Goal: Task Accomplishment & Management: Manage account settings

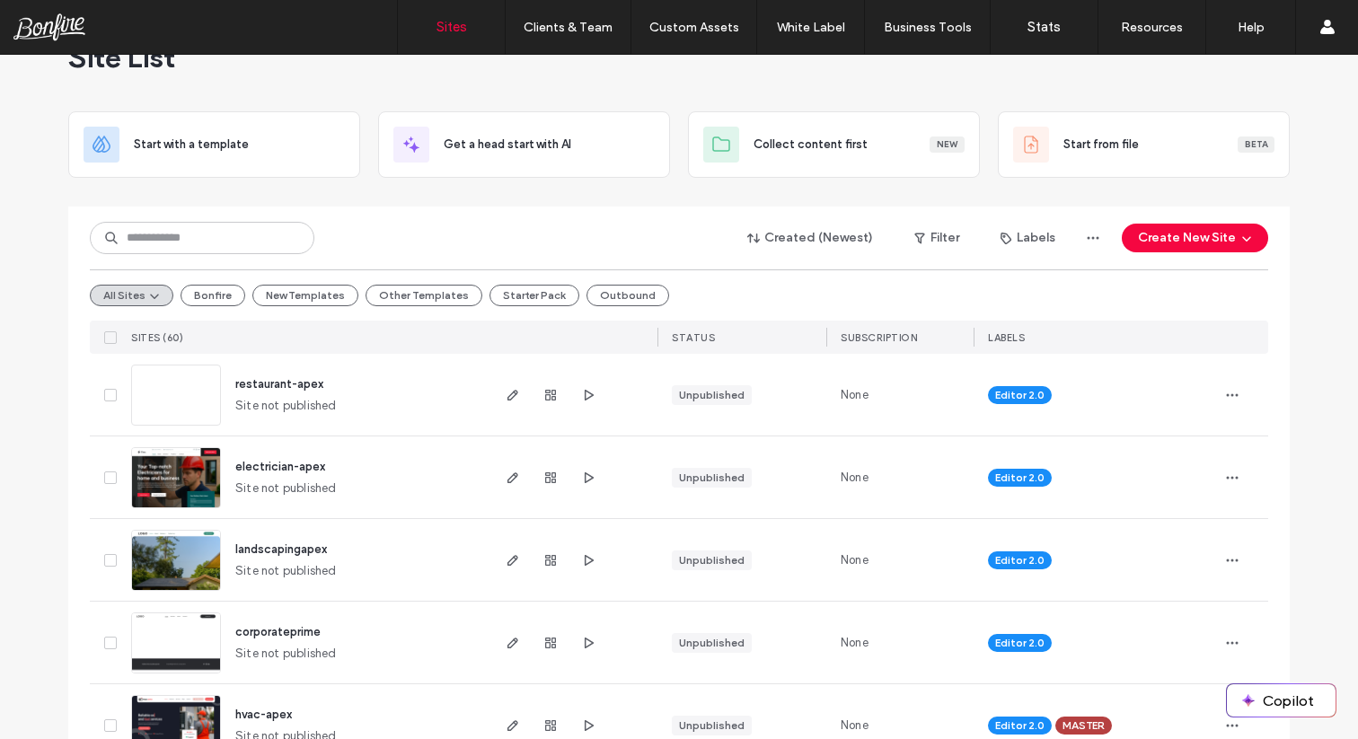
scroll to position [63, 0]
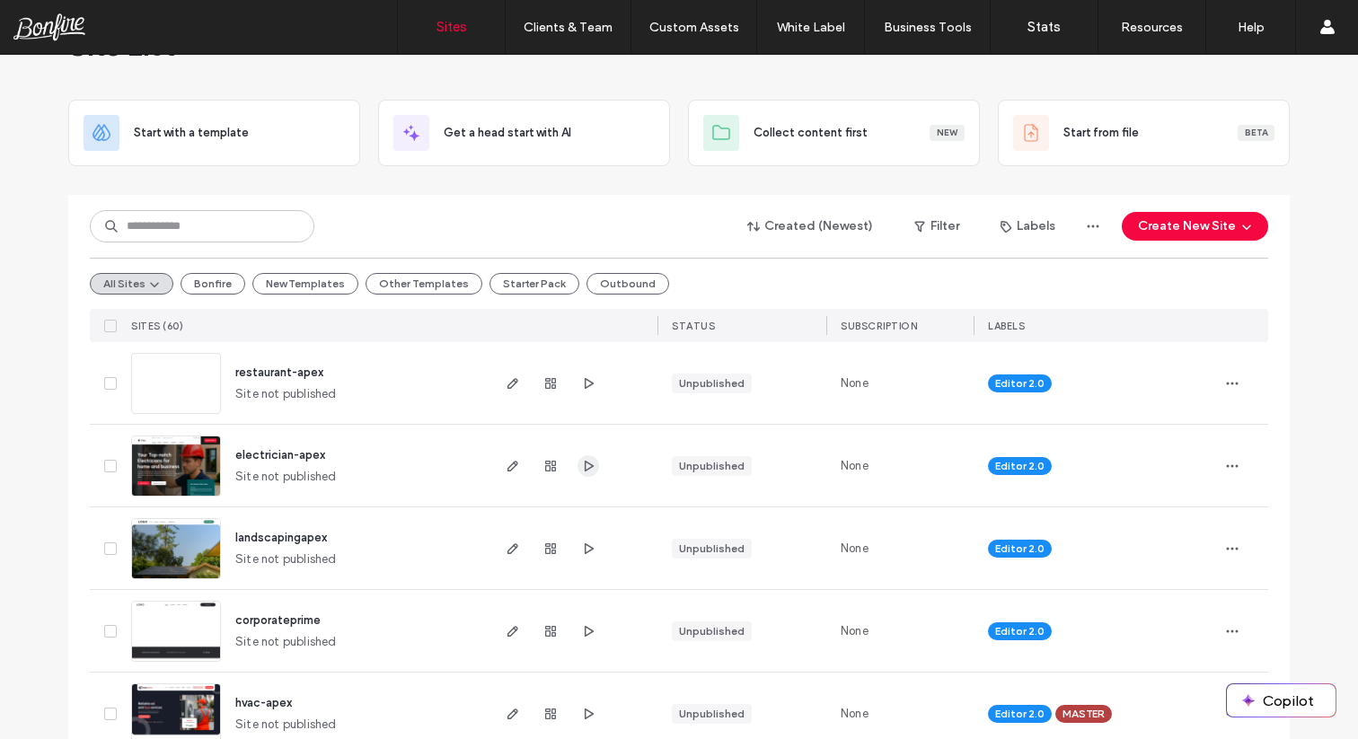
click at [581, 465] on icon "button" at bounding box center [588, 466] width 14 height 14
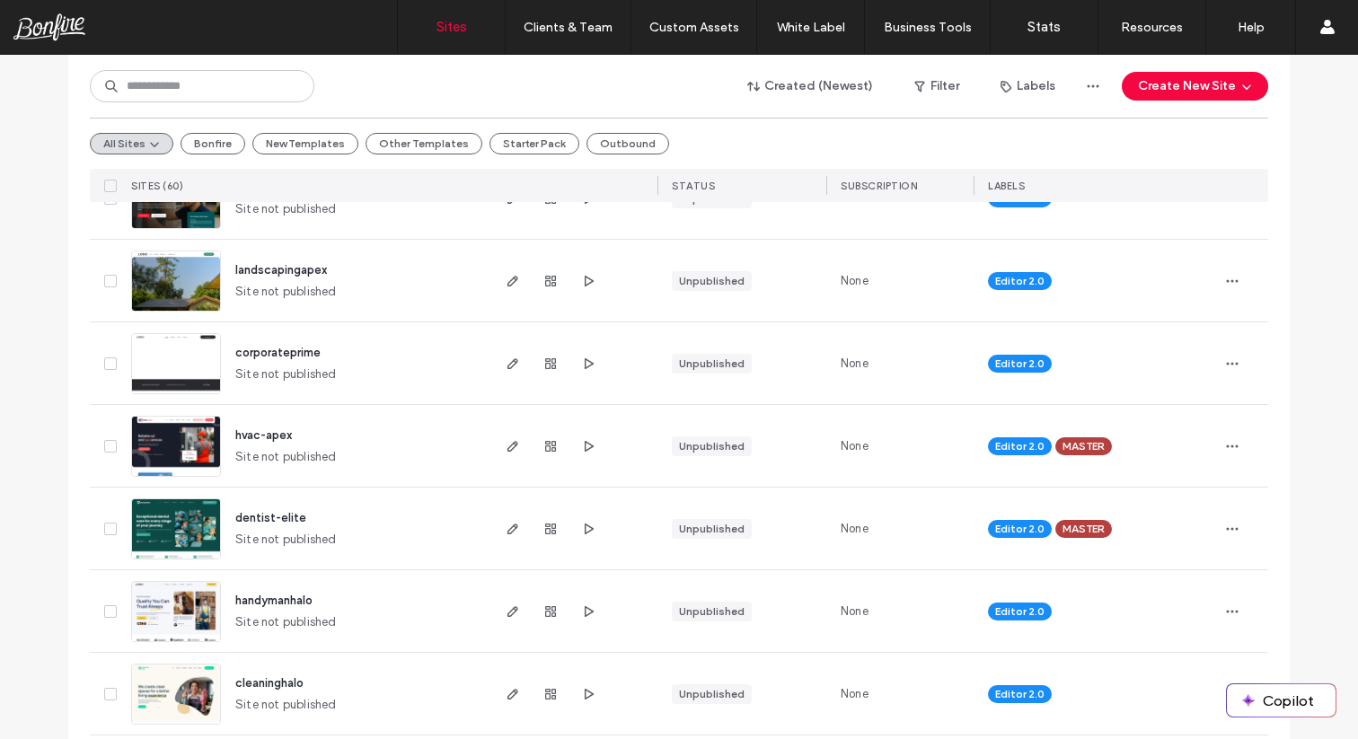
scroll to position [336, 0]
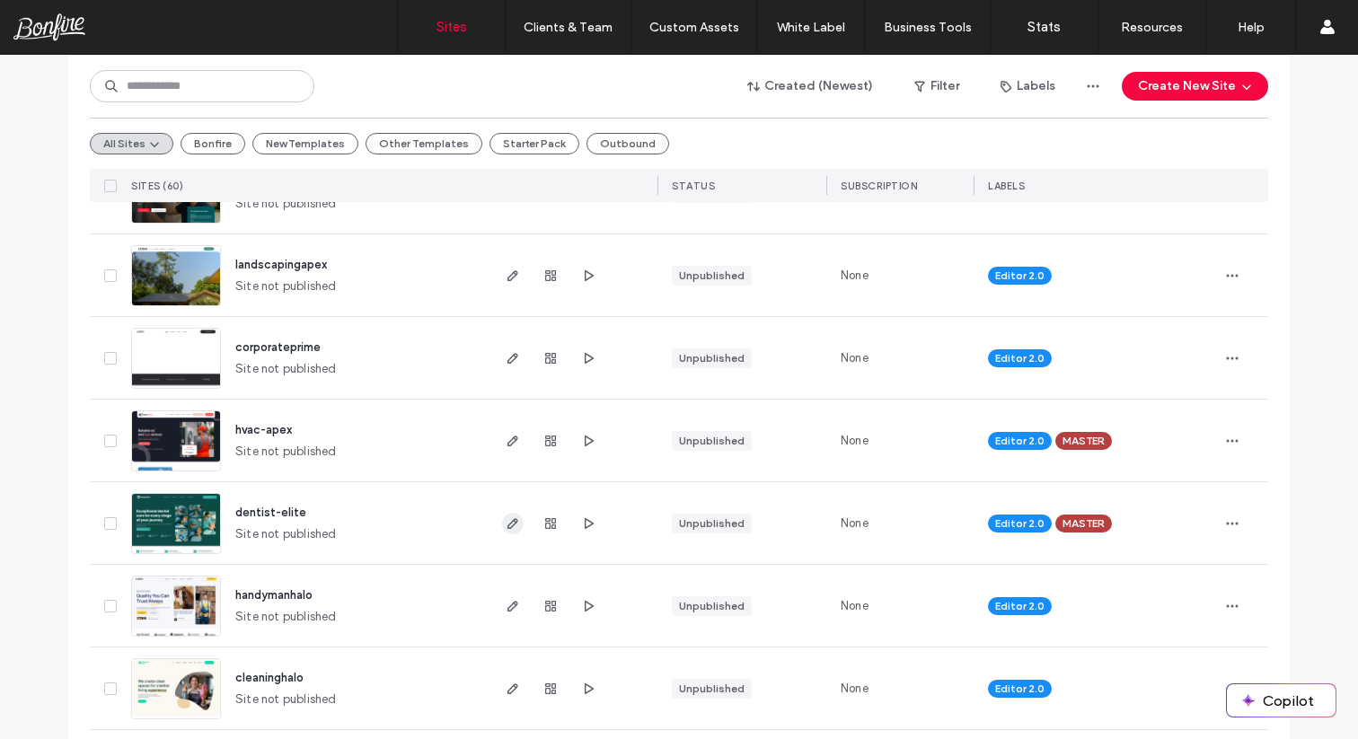
click at [510, 525] on icon "button" at bounding box center [513, 523] width 14 height 14
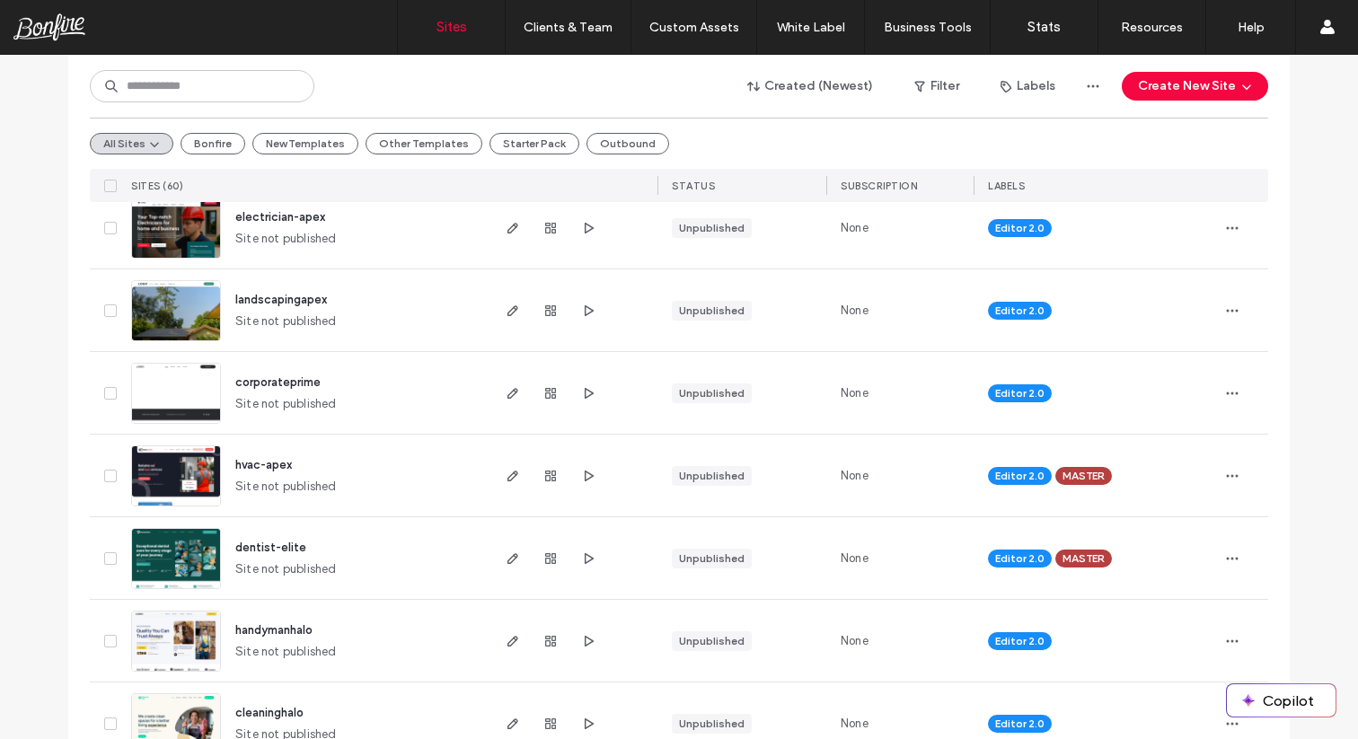
scroll to position [393, 0]
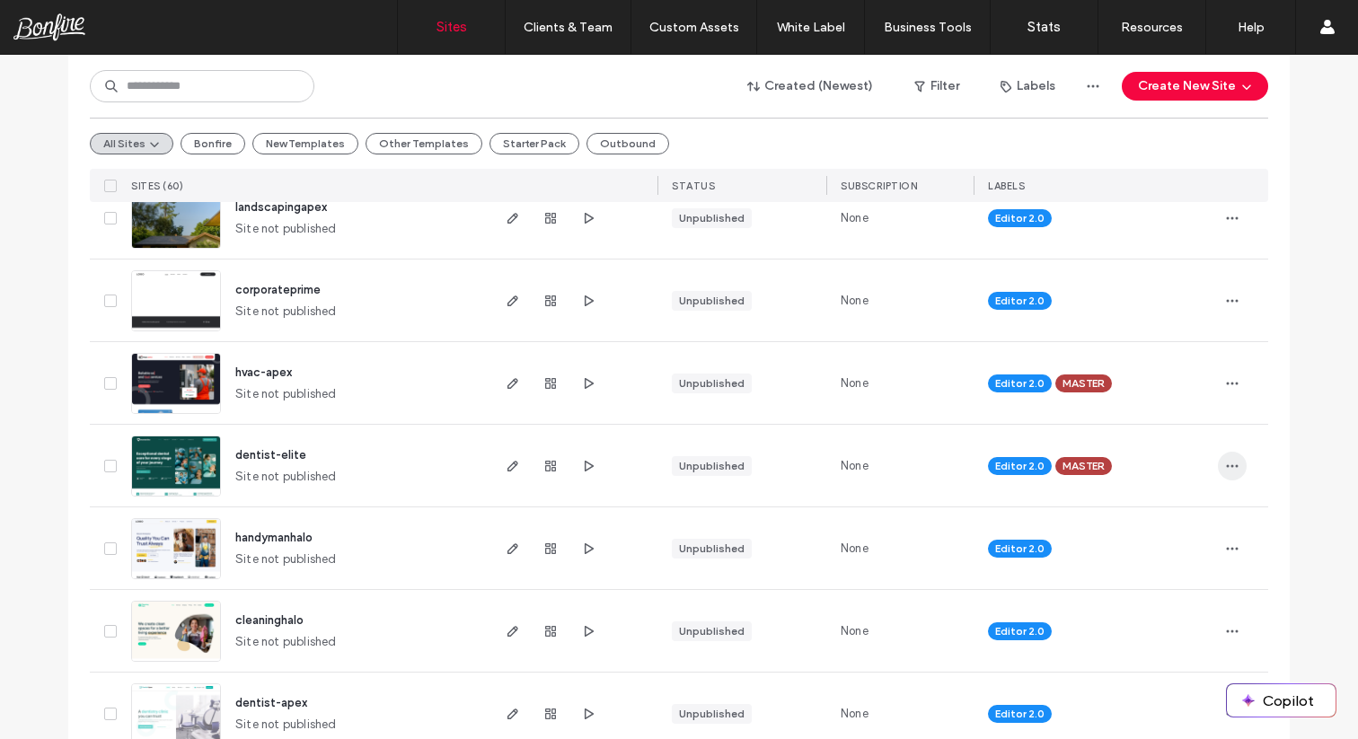
click at [1227, 465] on use "button" at bounding box center [1233, 465] width 12 height 3
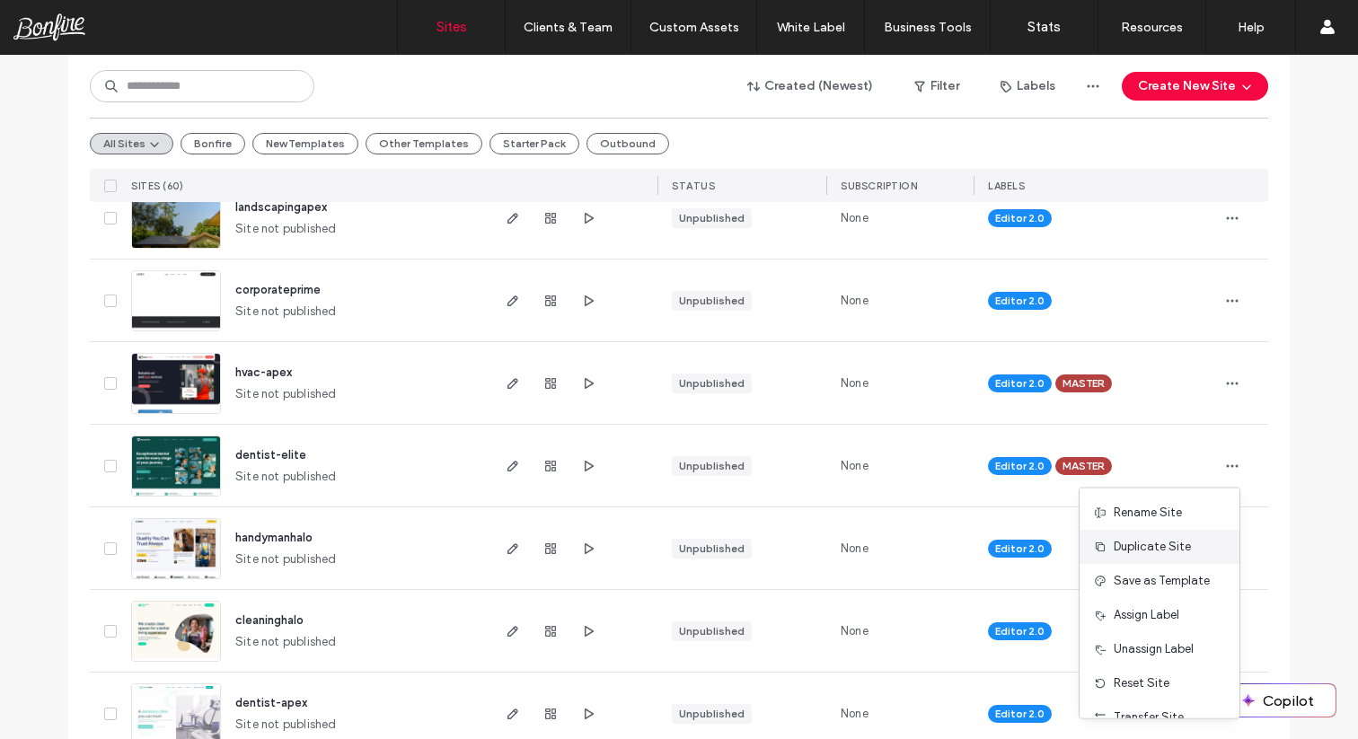
click at [1156, 545] on span "Duplicate Site" at bounding box center [1151, 547] width 77 height 18
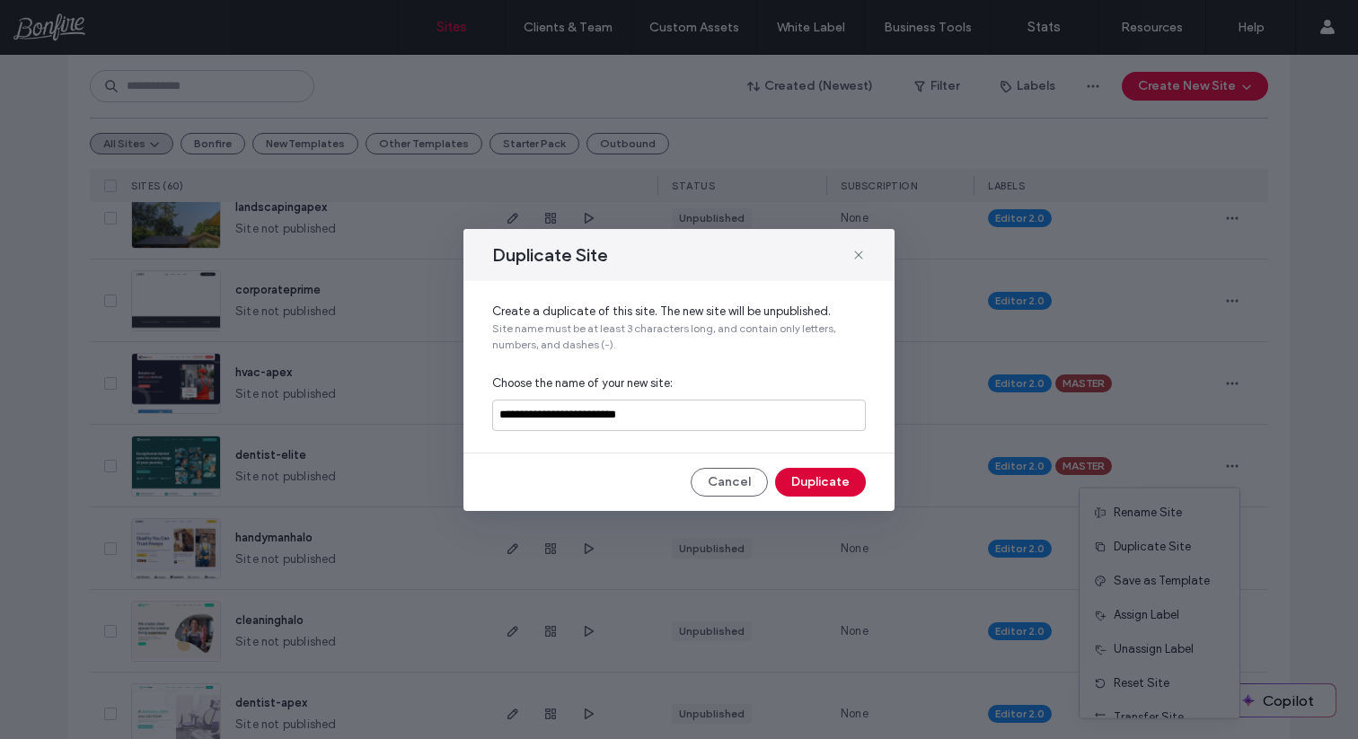
click at [825, 477] on button "Duplicate" at bounding box center [820, 482] width 91 height 29
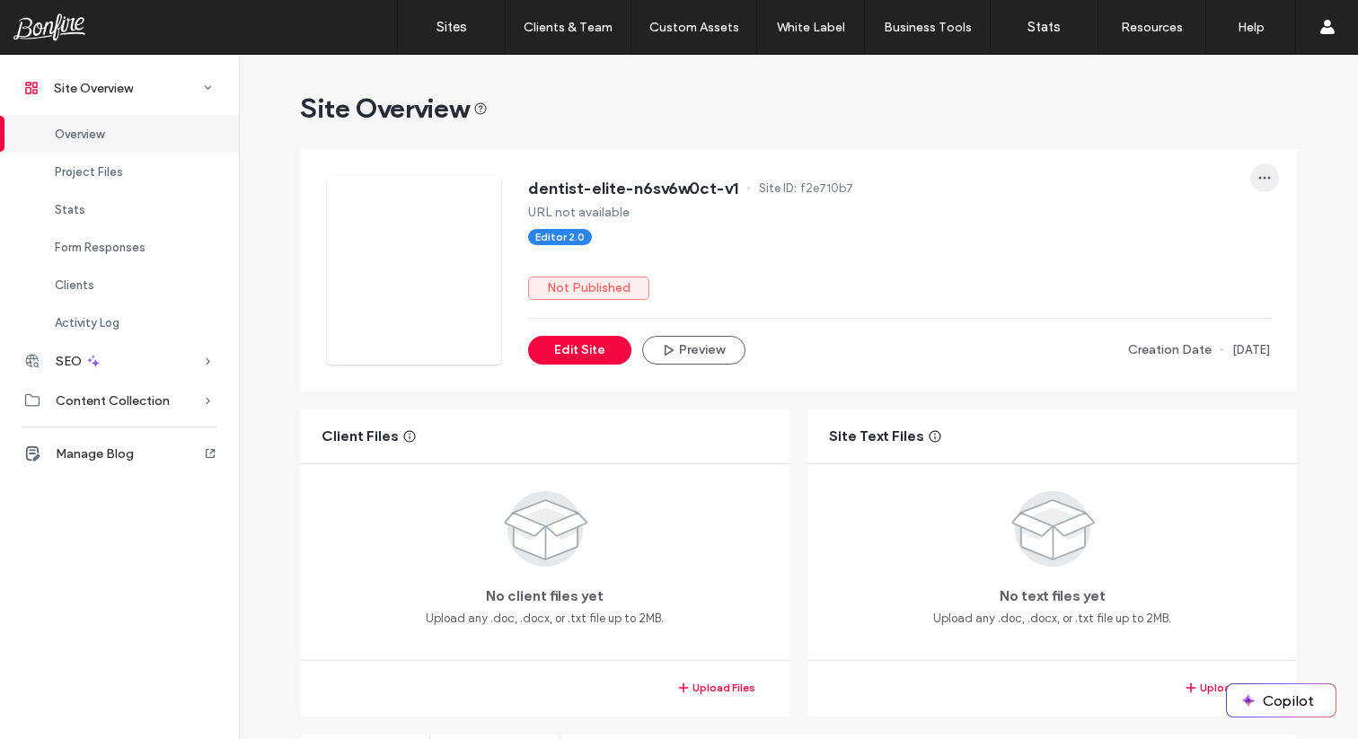
click at [1250, 187] on span "button" at bounding box center [1264, 177] width 29 height 29
click at [1164, 358] on span "Transfer Site" at bounding box center [1181, 361] width 70 height 18
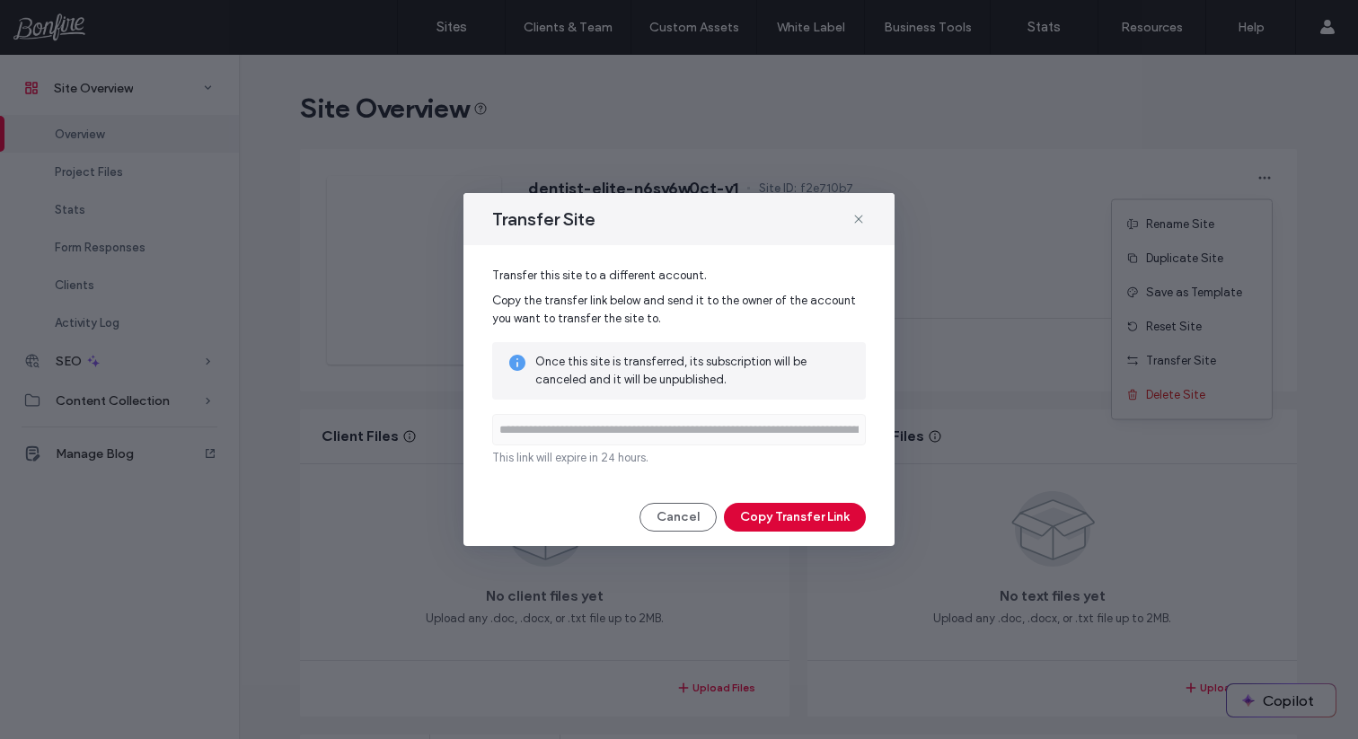
click at [748, 522] on button "Copy Transfer Link" at bounding box center [795, 517] width 142 height 29
click at [851, 215] on icon at bounding box center [858, 219] width 14 height 14
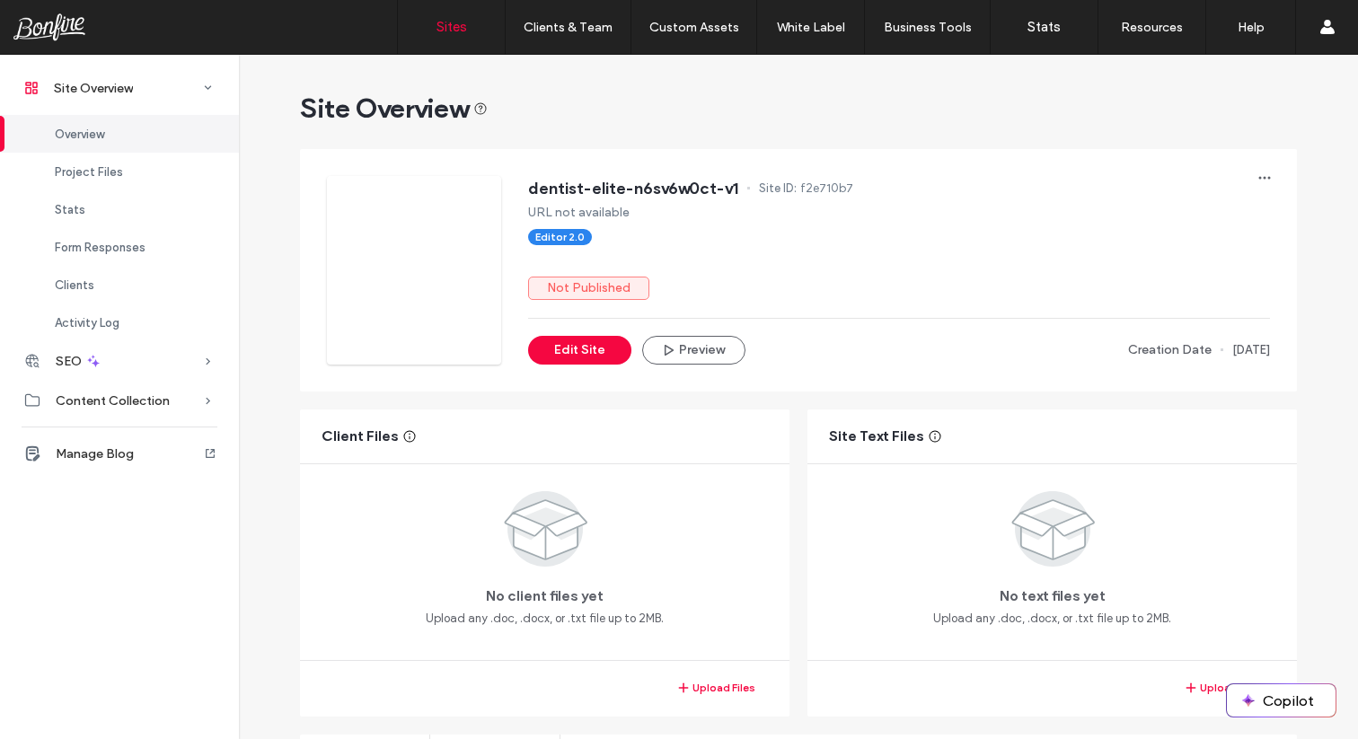
click at [430, 39] on link "Sites" at bounding box center [451, 27] width 107 height 54
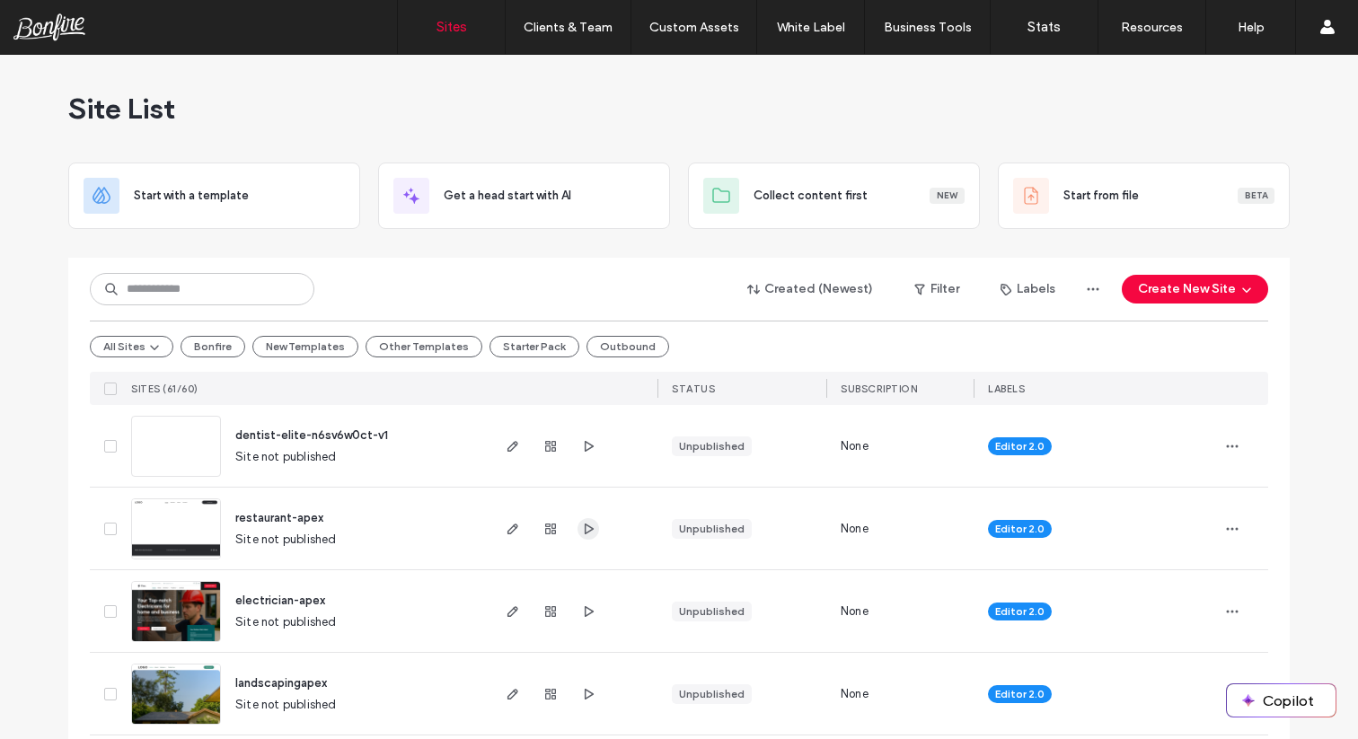
click at [582, 528] on icon "button" at bounding box center [588, 529] width 14 height 14
